Goal: Transaction & Acquisition: Subscribe to service/newsletter

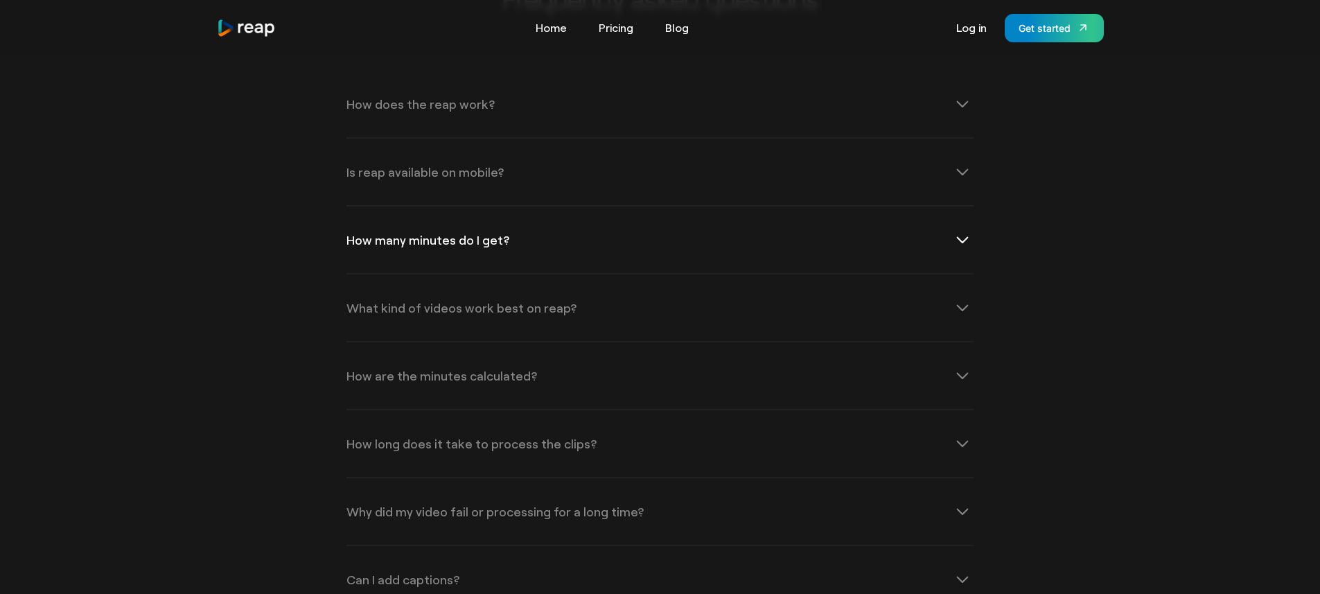
scroll to position [4586, 0]
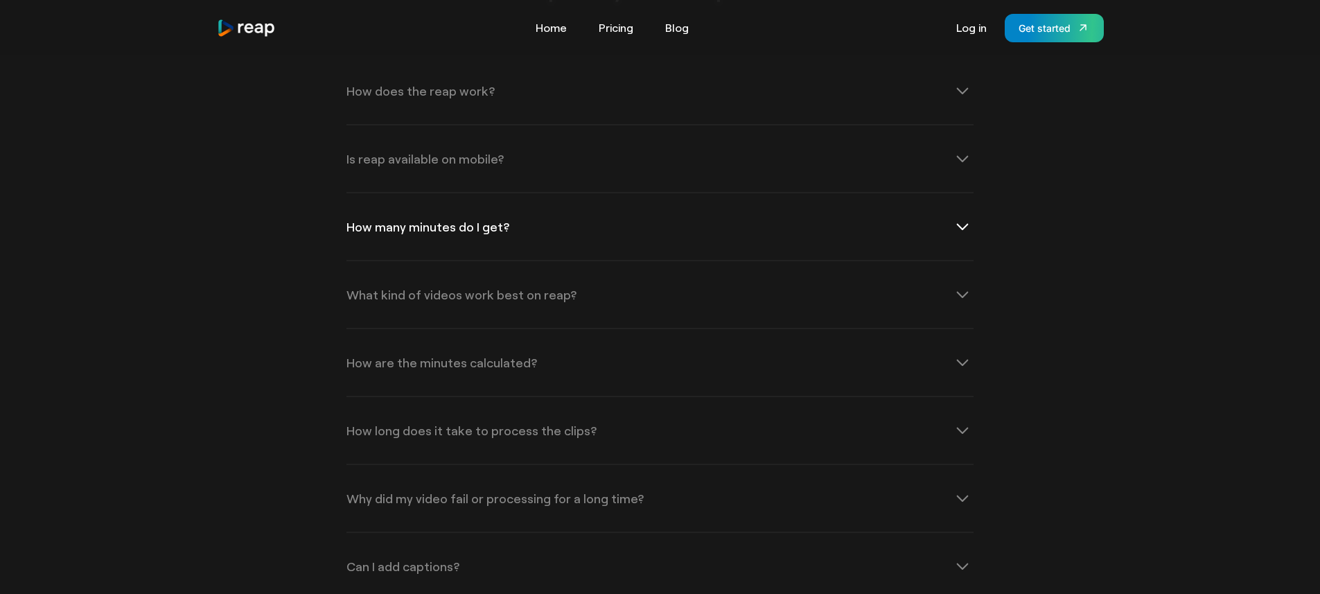
click at [527, 214] on div "How many minutes do I get?" at bounding box center [659, 226] width 627 height 67
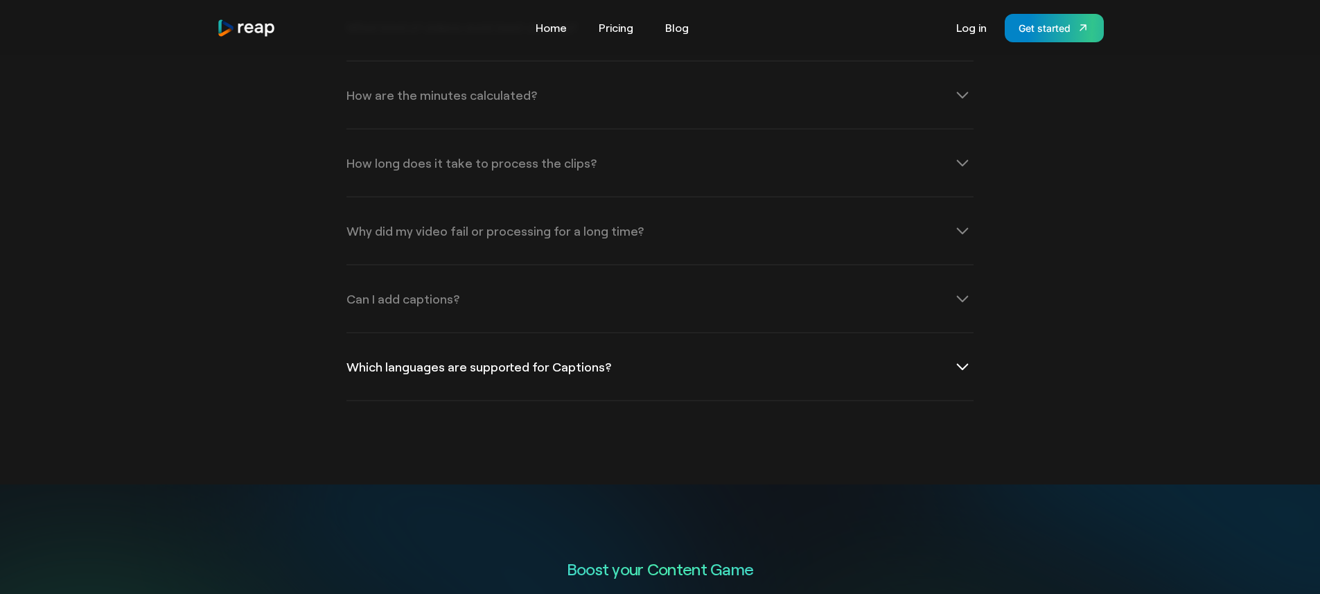
scroll to position [4939, 0]
click at [518, 360] on div "Which languages are supported for Captions?" at bounding box center [659, 363] width 627 height 67
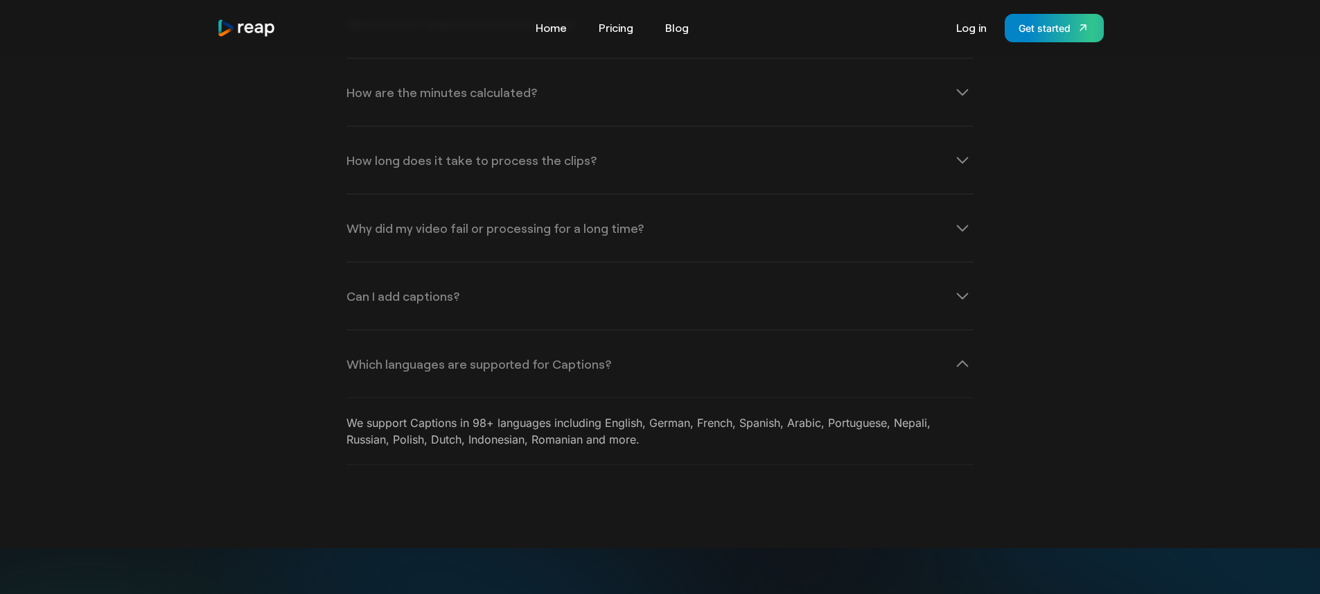
click at [632, 415] on p "We support Captions in 98+ languages including English, German, French, Spanish…" at bounding box center [659, 430] width 627 height 33
click at [495, 414] on p "We support Captions in 98+ languages including English, German, French, Spanish…" at bounding box center [659, 430] width 627 height 33
drag, startPoint x: 462, startPoint y: 408, endPoint x: 540, endPoint y: 409, distance: 78.3
click at [464, 414] on p "We support Captions in 98+ languages including English, German, French, Spanish…" at bounding box center [659, 430] width 627 height 33
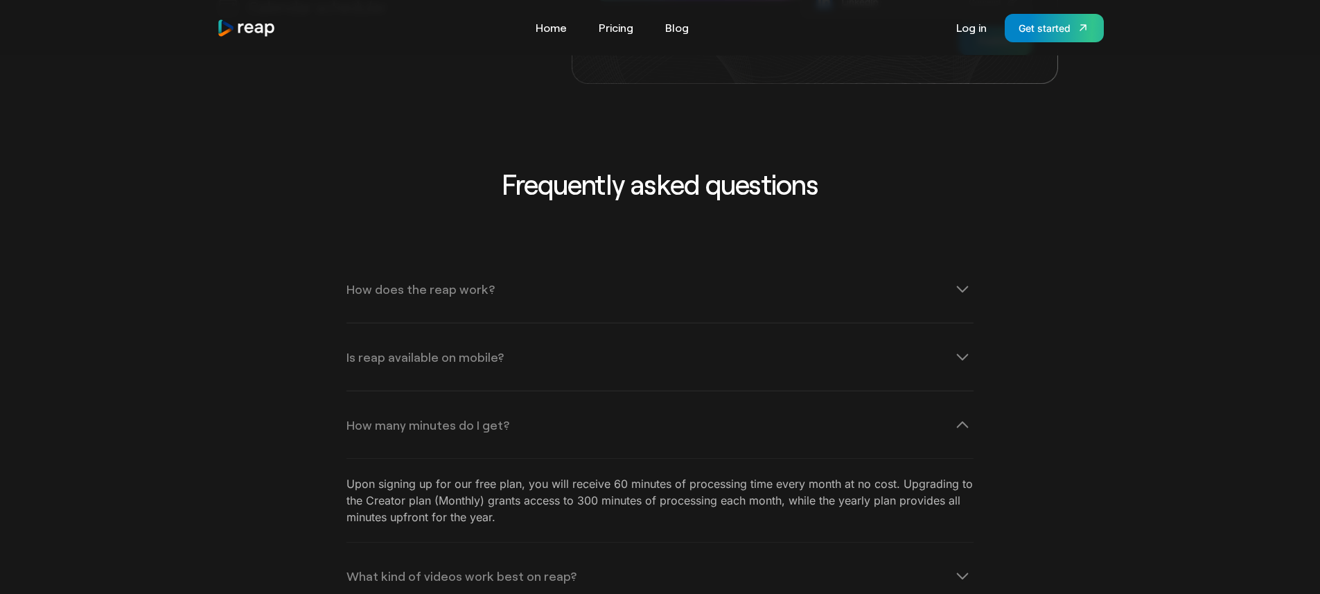
scroll to position [4351, 0]
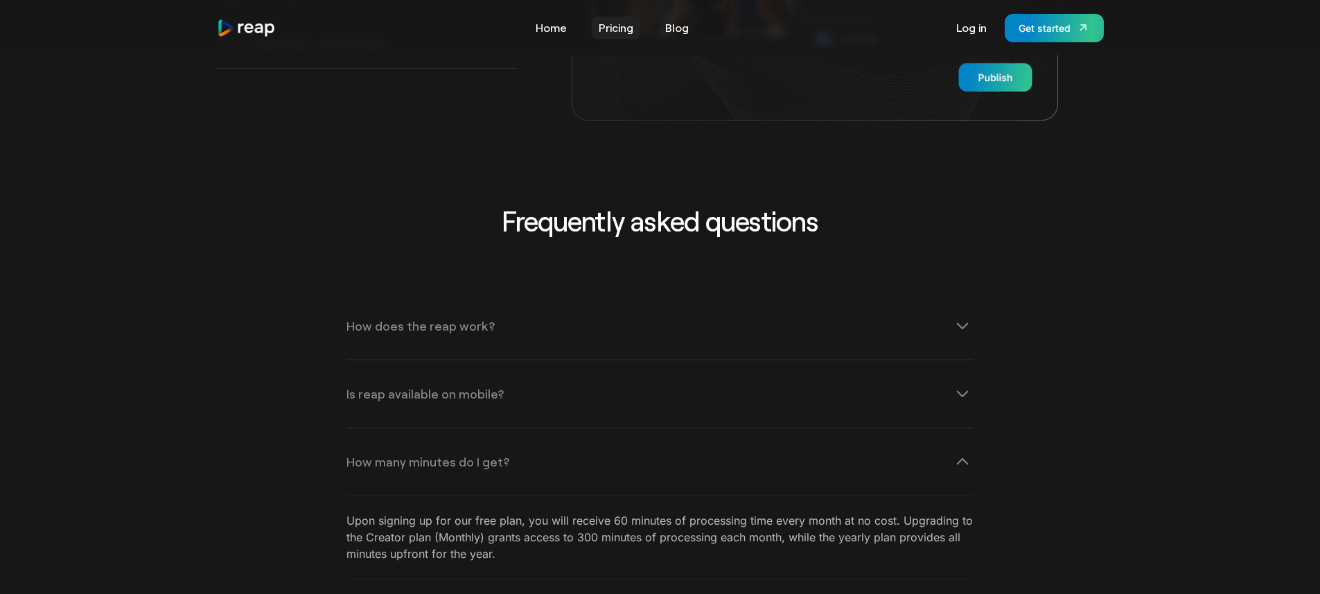
click at [630, 30] on link "Pricing" at bounding box center [616, 28] width 48 height 22
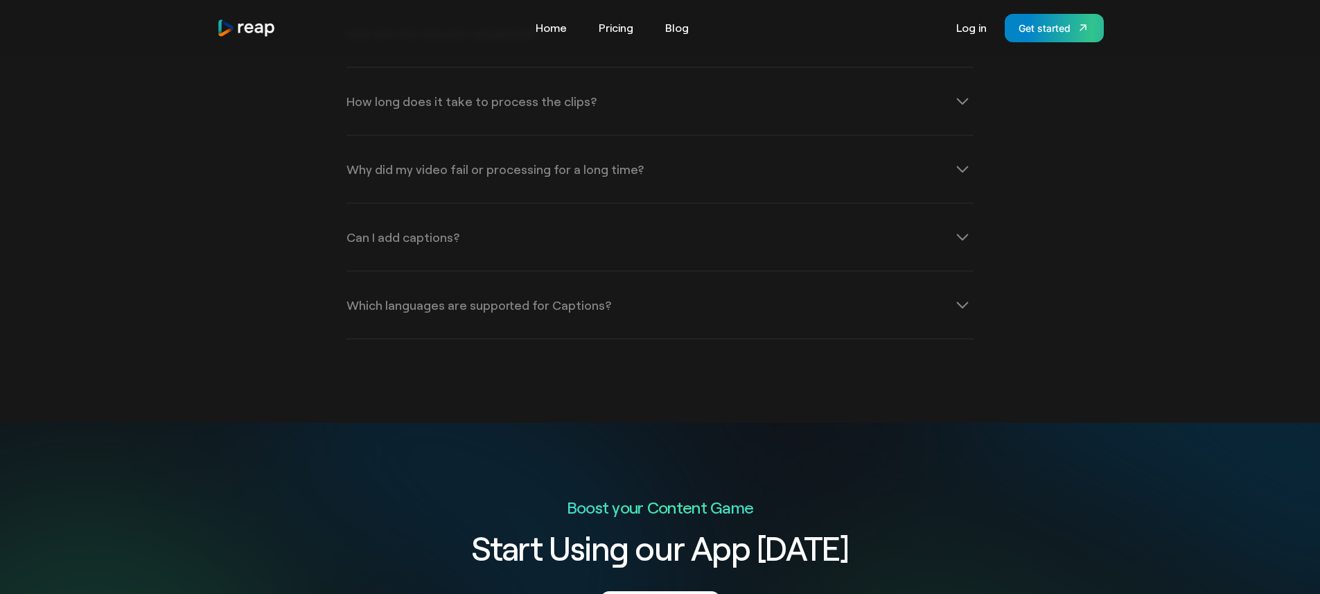
scroll to position [2529, 0]
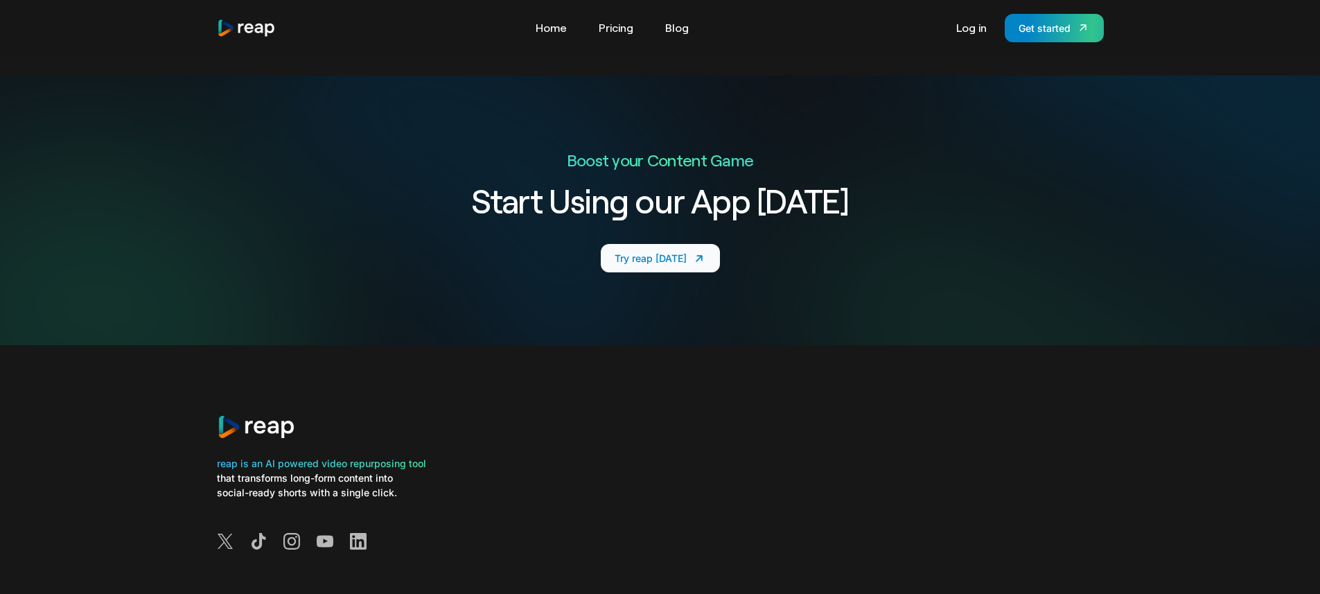
click at [673, 250] on link "Try reap today" at bounding box center [660, 258] width 119 height 28
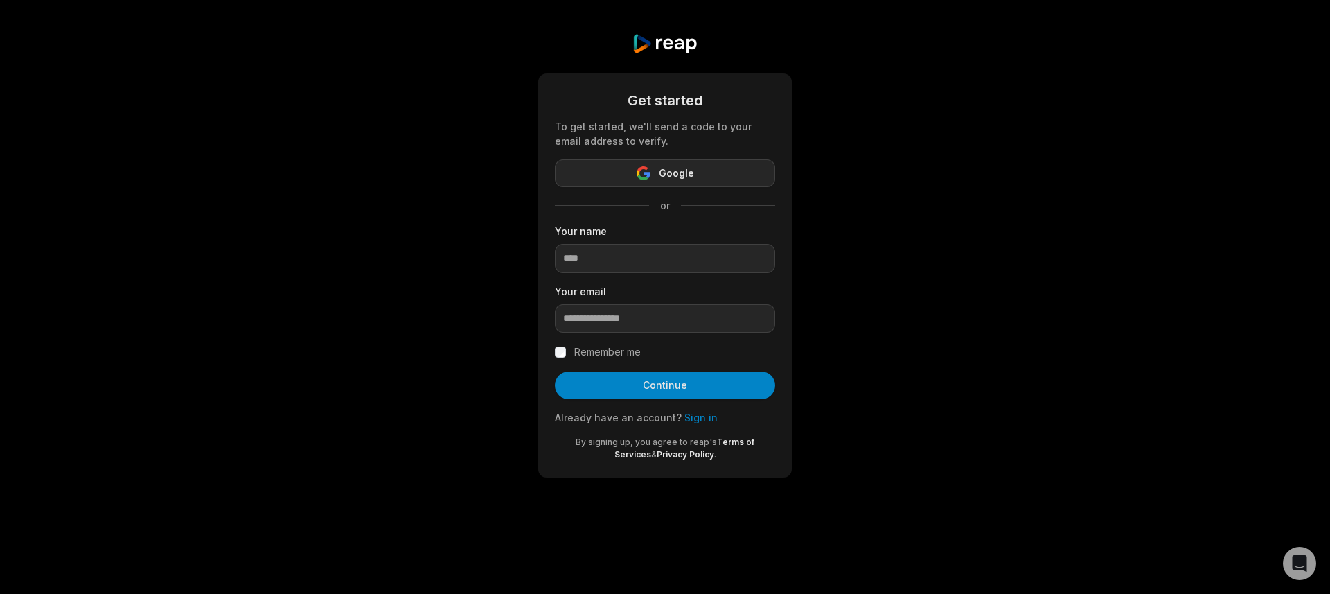
click at [698, 176] on button "Google" at bounding box center [665, 173] width 220 height 28
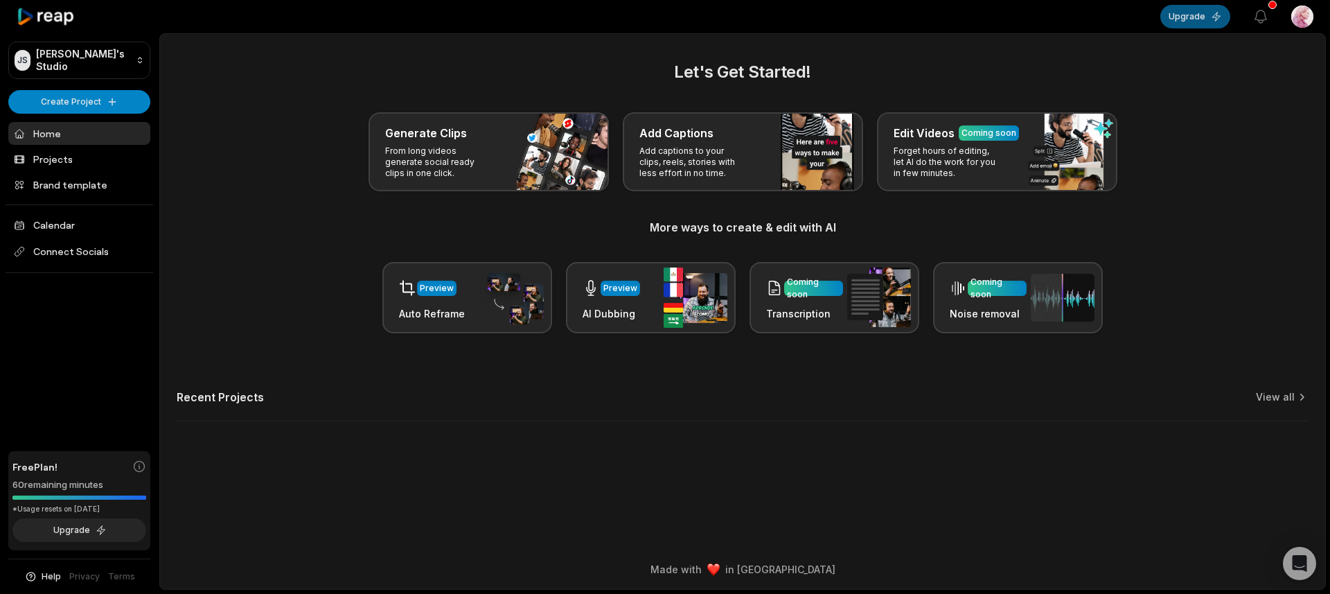
click at [1211, 12] on button "Upgrade" at bounding box center [1195, 17] width 70 height 24
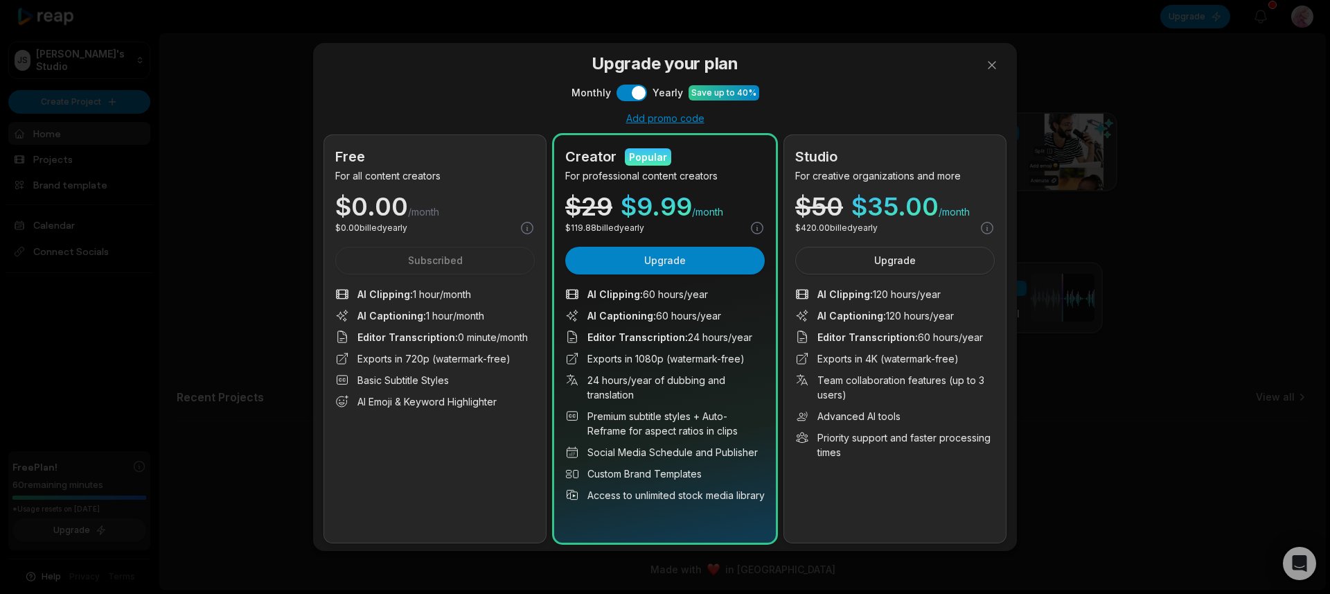
click at [433, 206] on span "/month" at bounding box center [423, 212] width 31 height 14
click at [499, 206] on div "$ 0.00 /month" at bounding box center [435, 206] width 200 height 25
drag, startPoint x: 585, startPoint y: 98, endPoint x: 626, endPoint y: 98, distance: 40.9
click at [585, 98] on span "Monthly" at bounding box center [591, 92] width 39 height 15
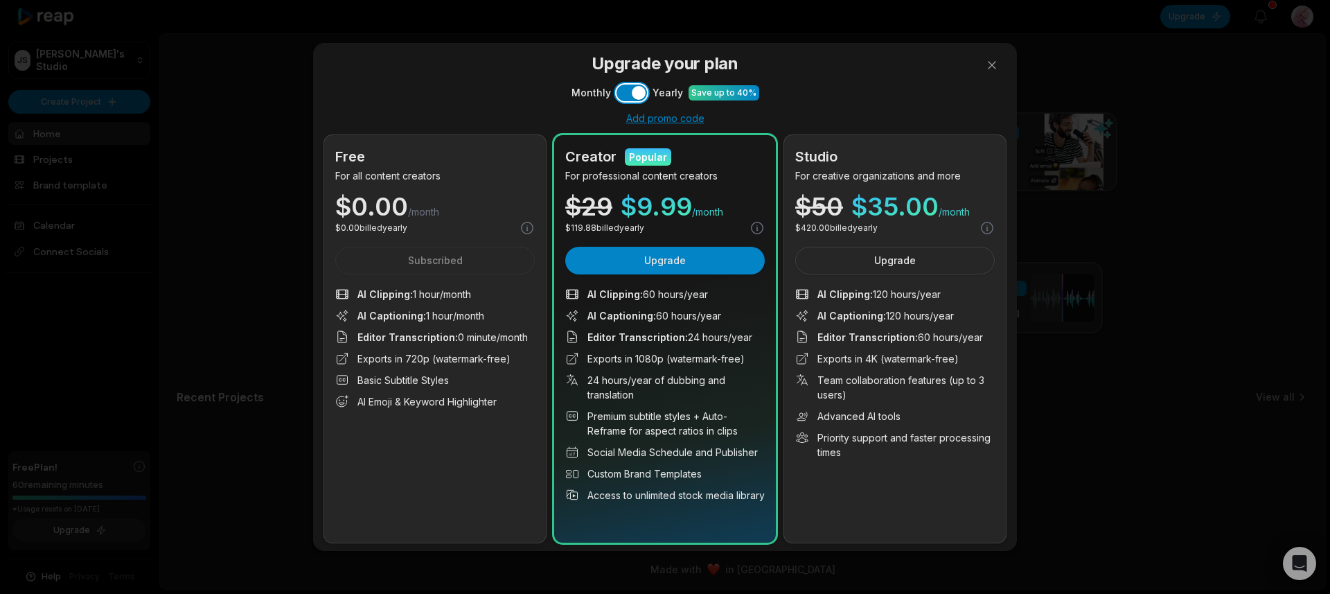
click at [634, 94] on button "Use setting" at bounding box center [632, 93] width 30 height 17
